Goal: Navigation & Orientation: Find specific page/section

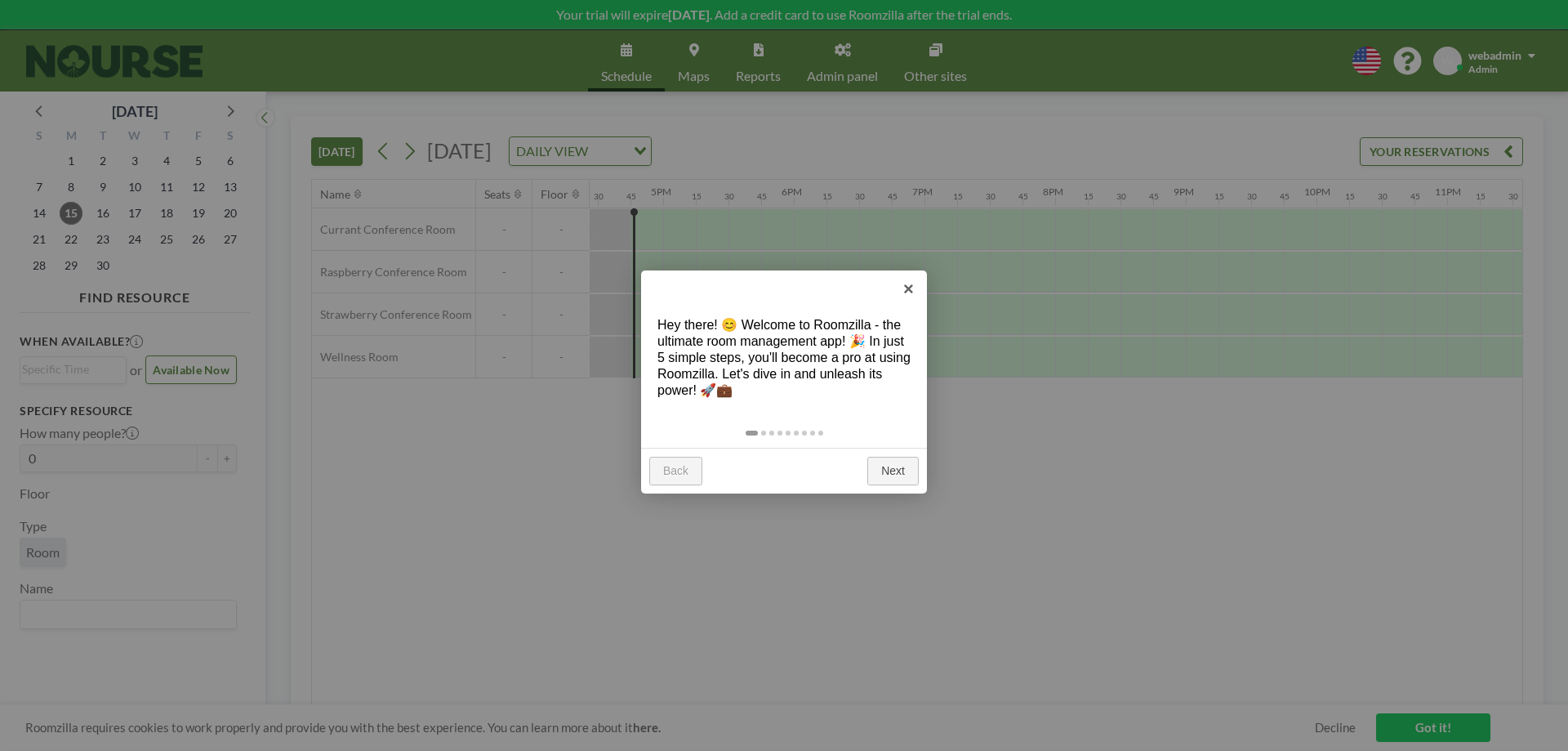
scroll to position [0, 2156]
click at [888, 471] on link "Next" at bounding box center [893, 471] width 51 height 29
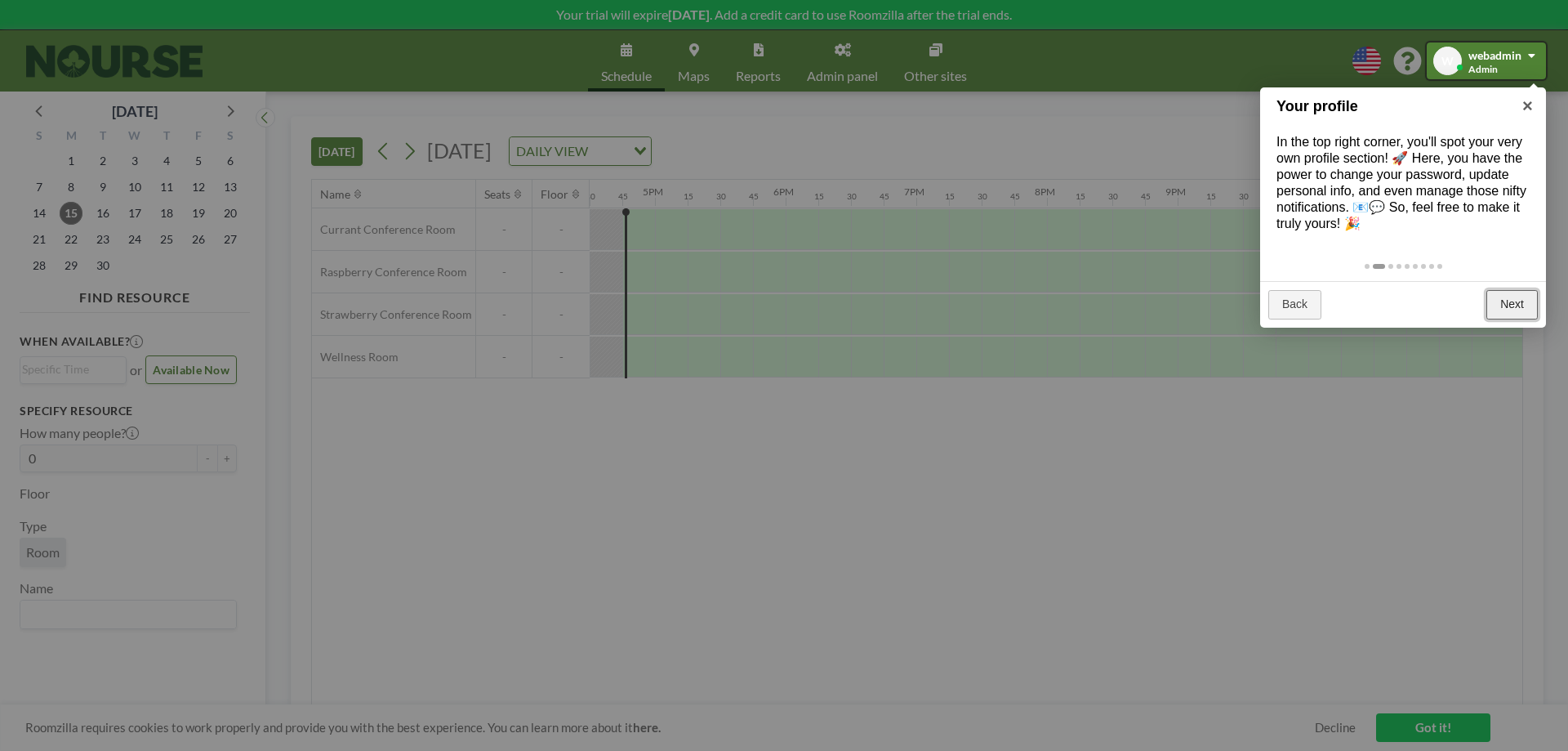
click at [1514, 301] on link "Next" at bounding box center [1512, 305] width 51 height 29
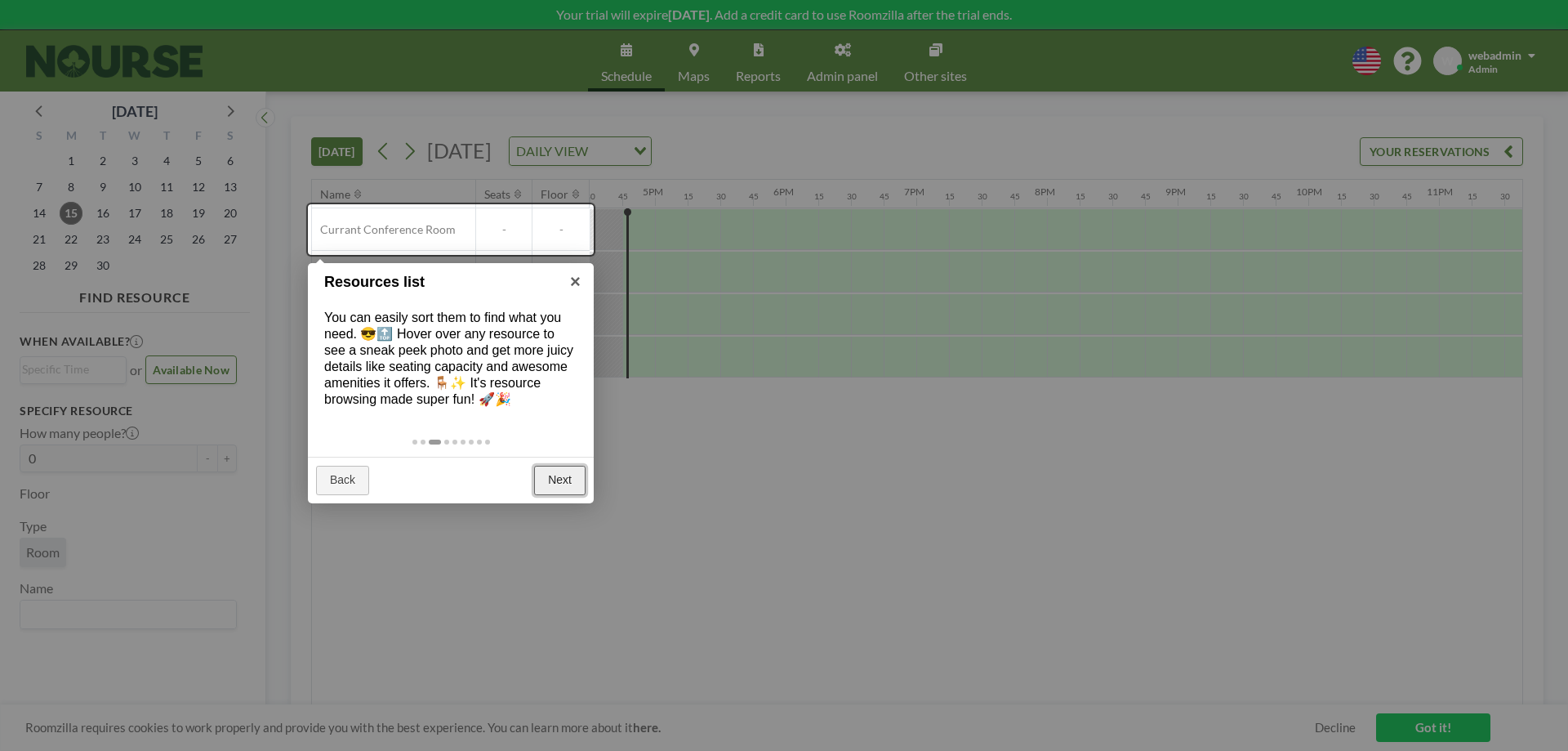
click at [556, 484] on link "Next" at bounding box center [560, 480] width 51 height 29
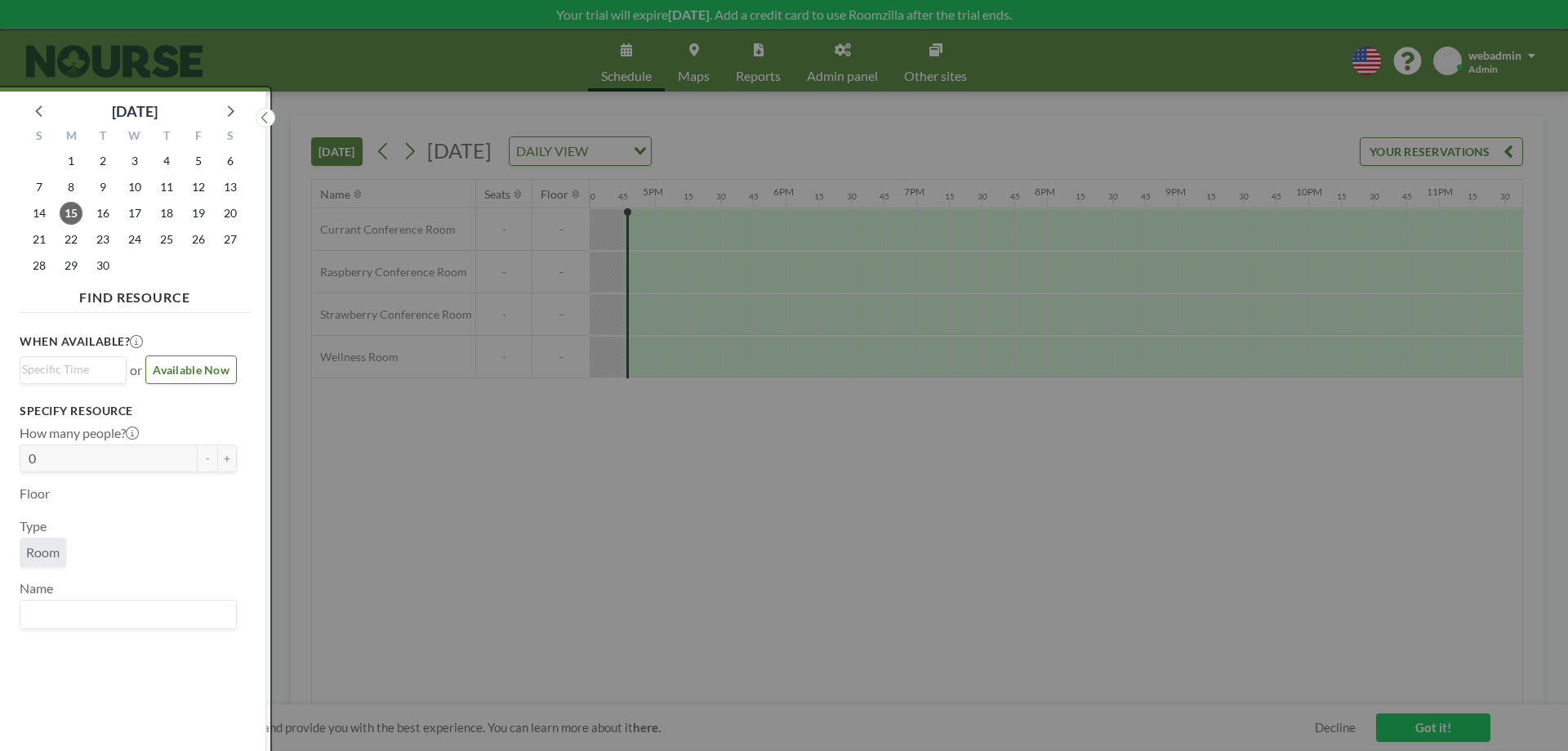
scroll to position [4, 0]
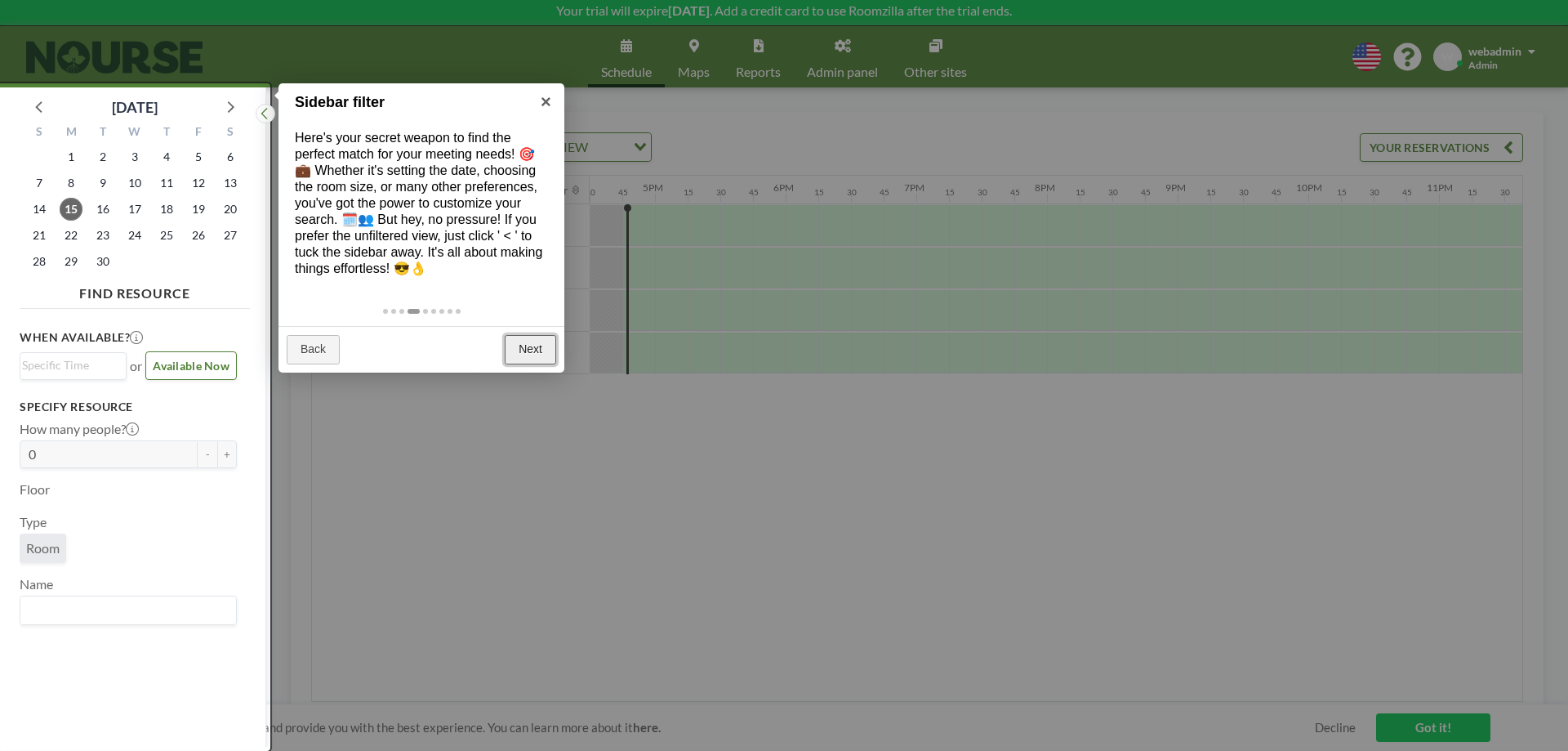
click at [534, 355] on link "Next" at bounding box center [531, 349] width 51 height 29
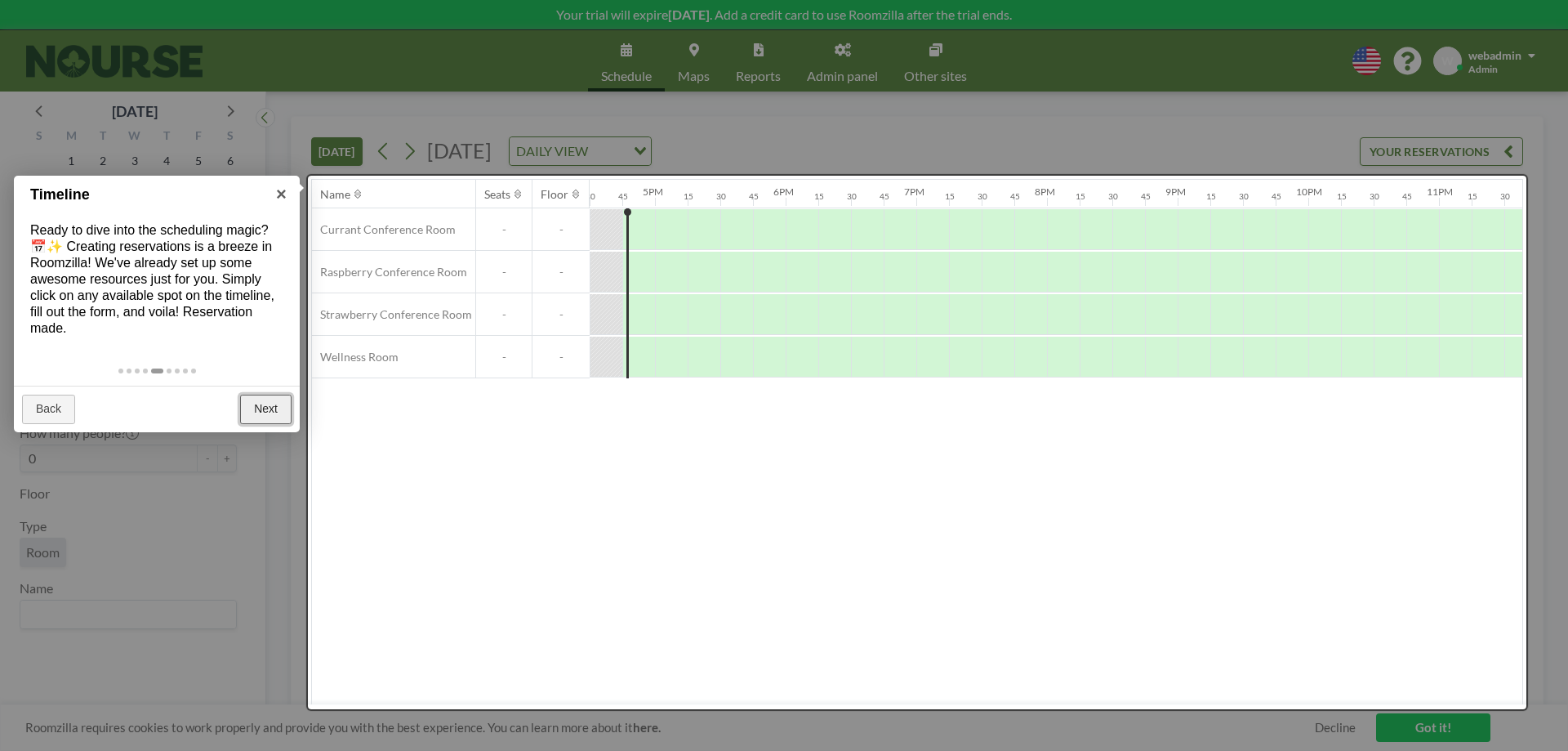
click at [251, 404] on link "Next" at bounding box center [266, 409] width 51 height 29
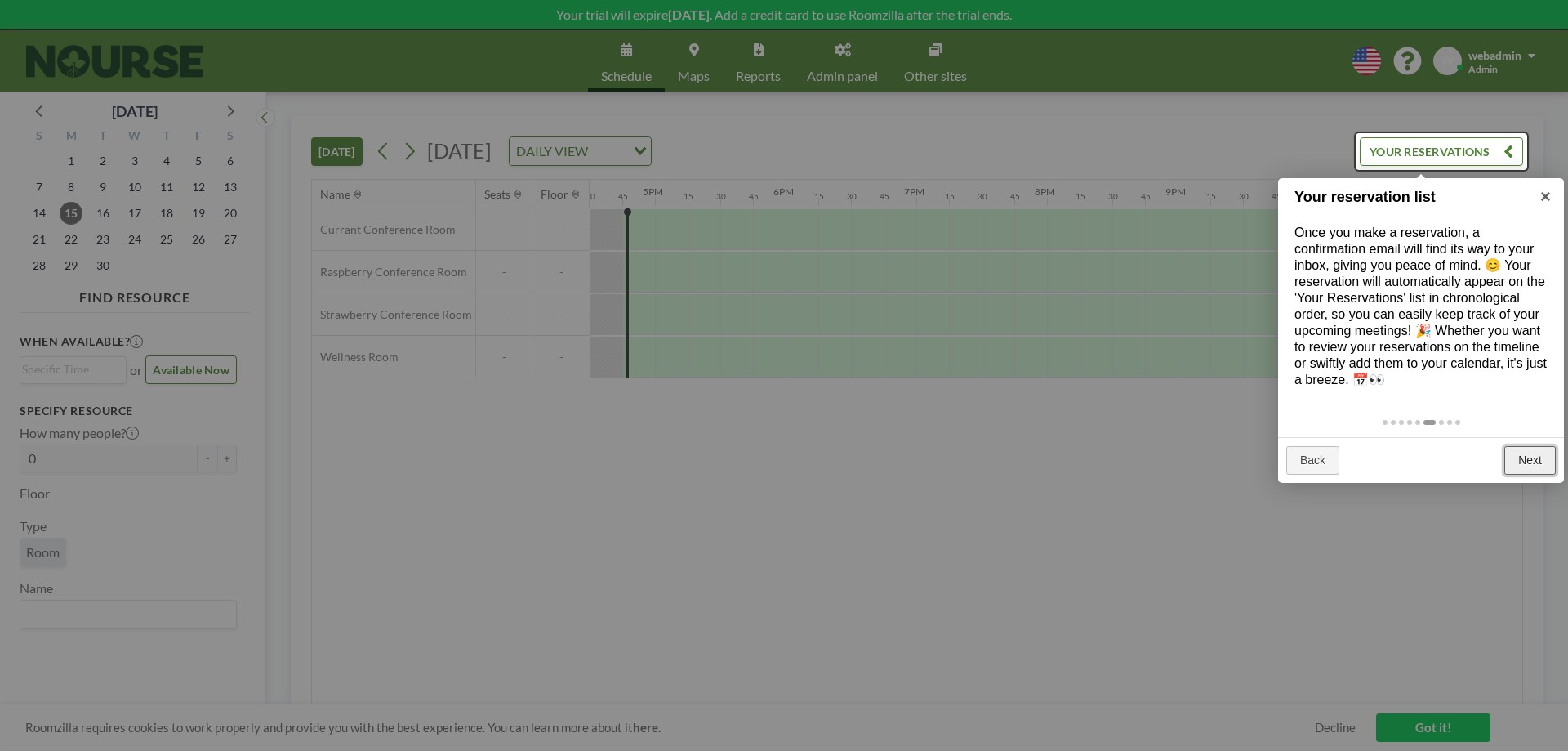
click at [1518, 463] on link "Next" at bounding box center [1530, 461] width 51 height 29
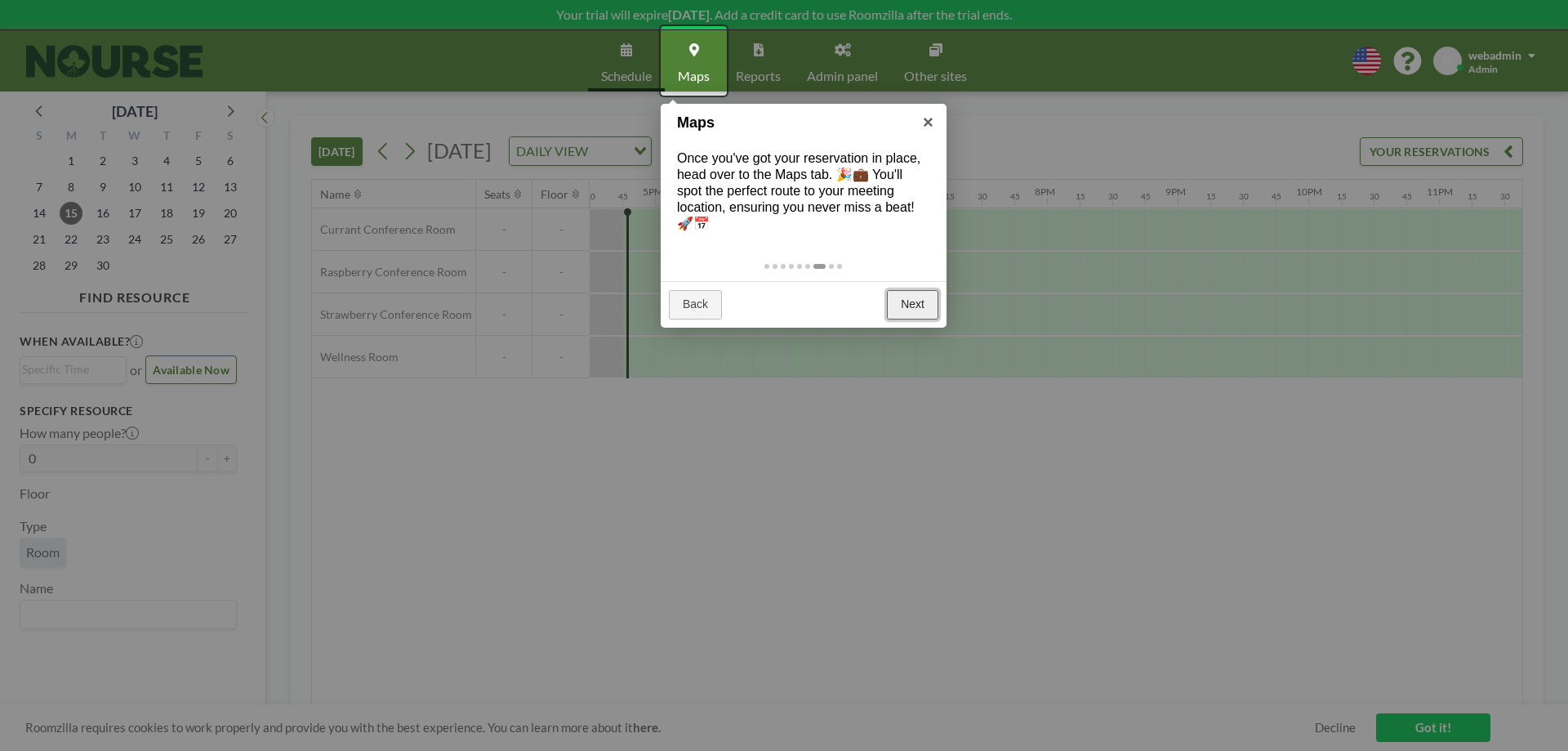
click at [899, 299] on link "Next" at bounding box center [912, 305] width 51 height 29
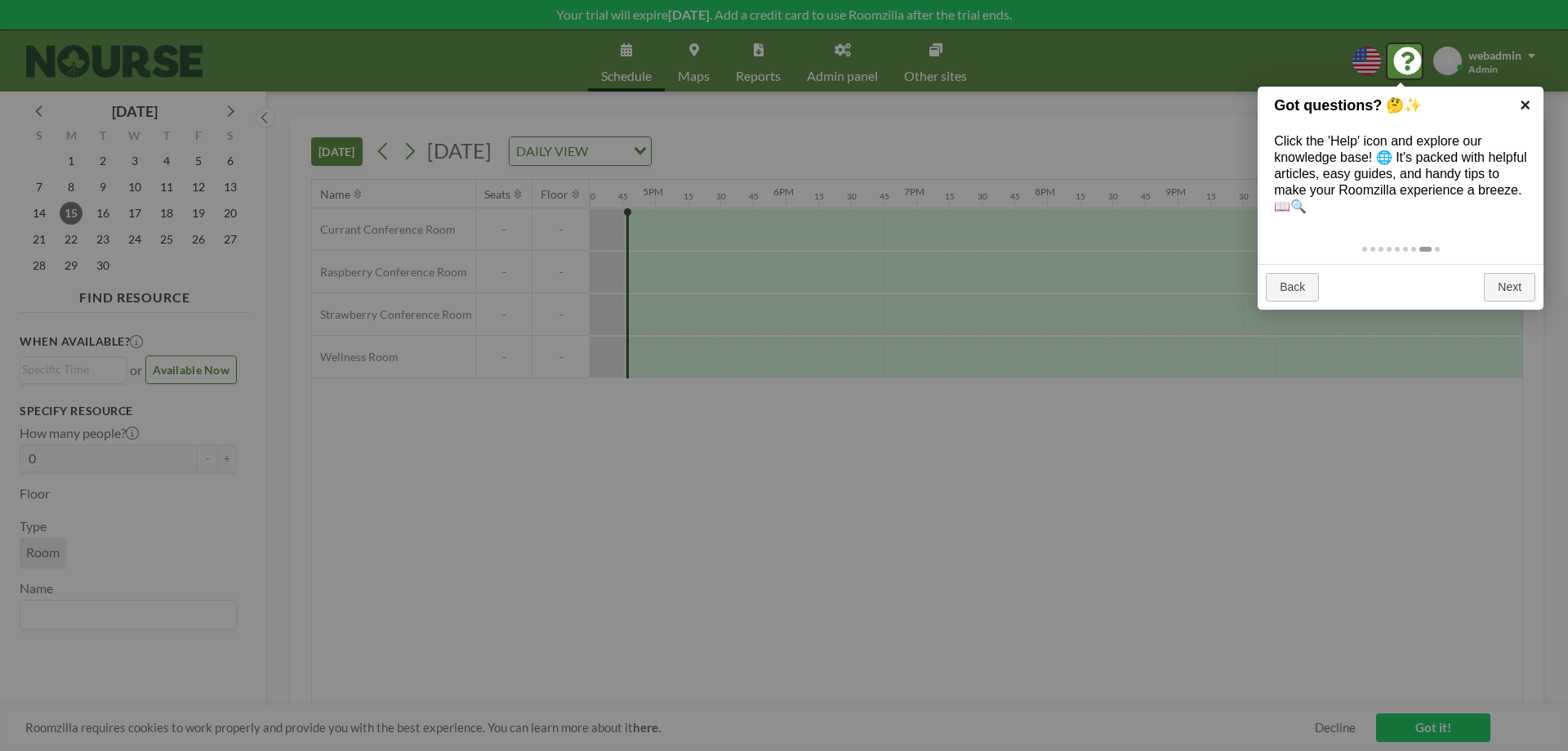
click at [1535, 110] on link "×" at bounding box center [1525, 104] width 37 height 37
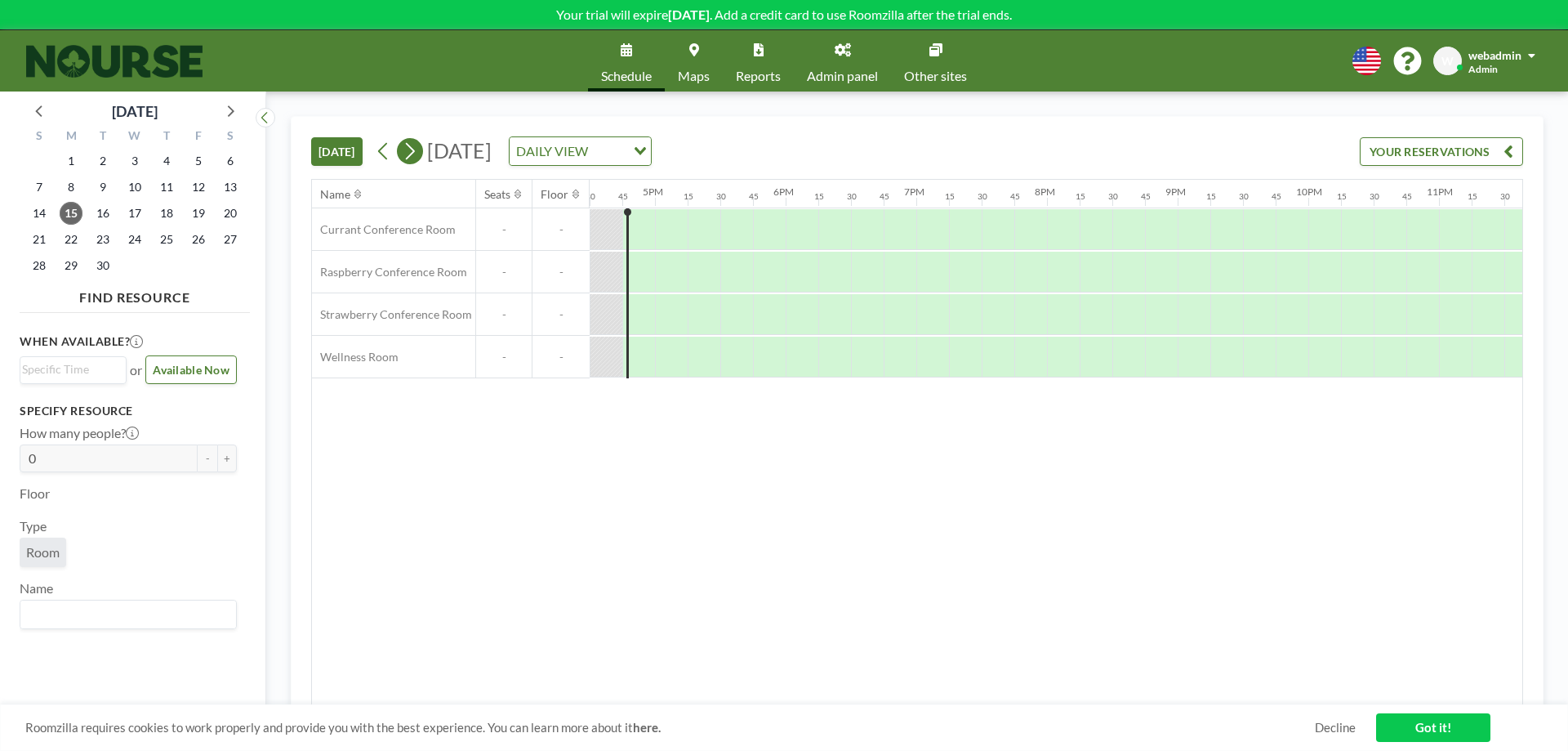
click at [401, 156] on button at bounding box center [410, 151] width 27 height 27
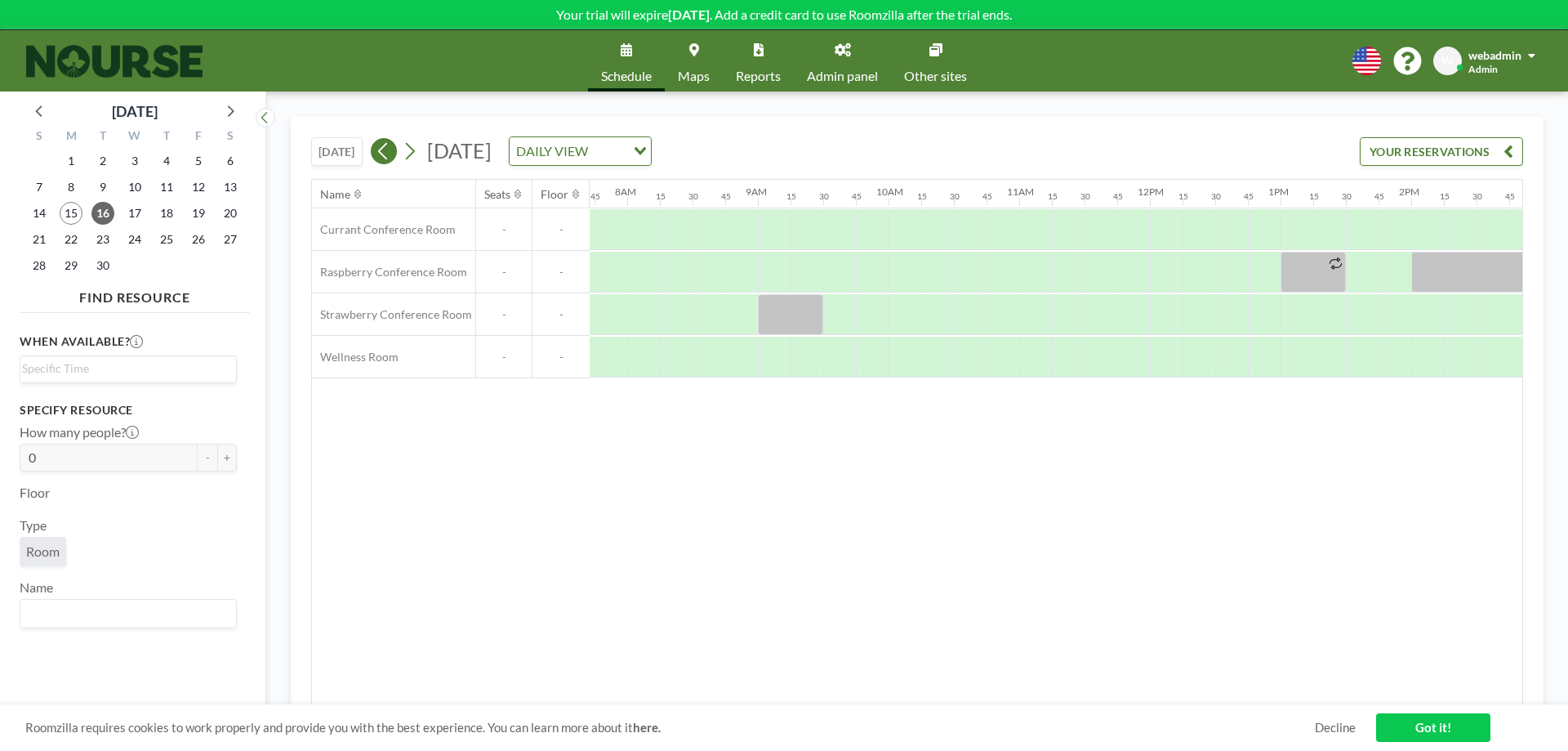
scroll to position [0, 1111]
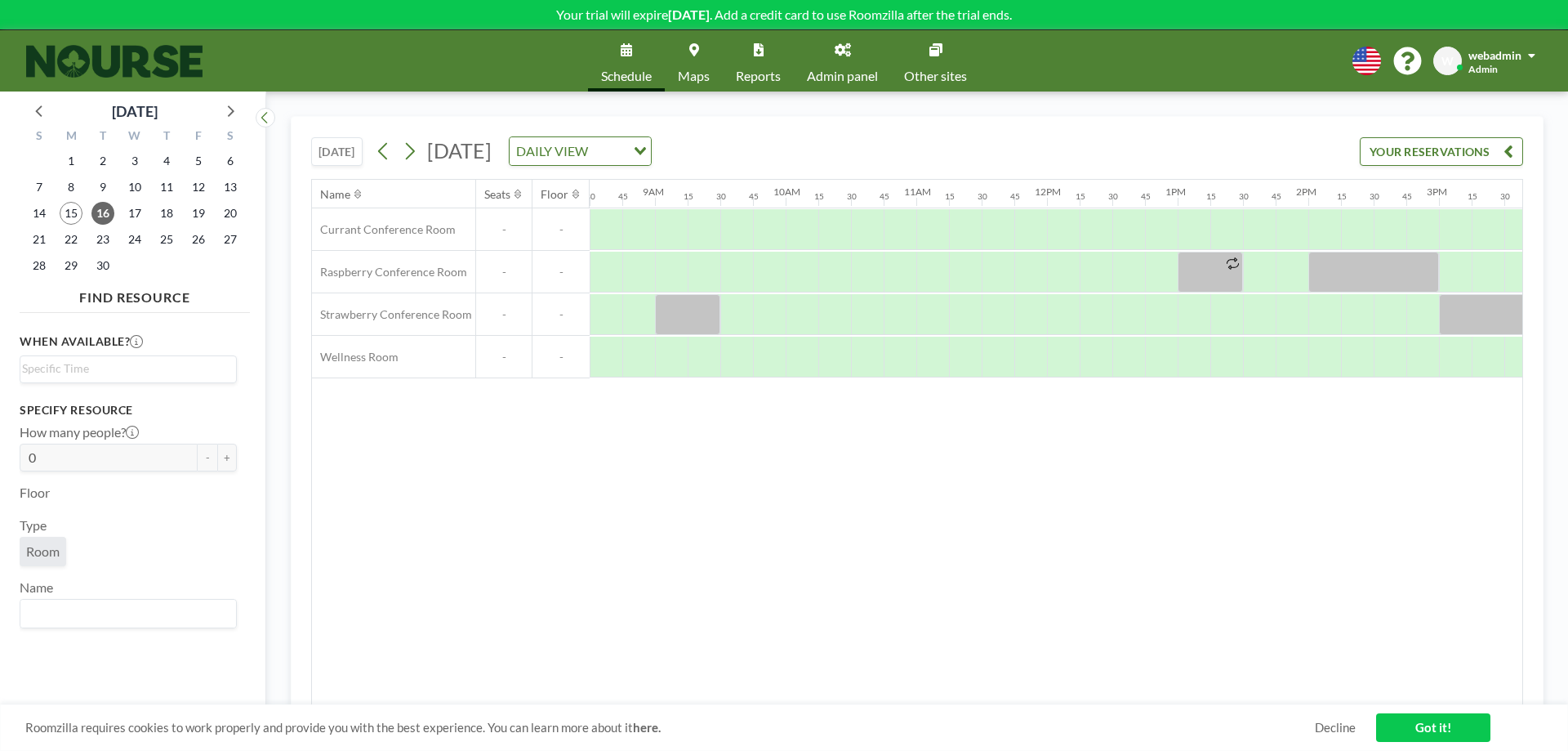
click at [852, 63] on link "Admin panel" at bounding box center [843, 61] width 98 height 62
